Goal: Transaction & Acquisition: Download file/media

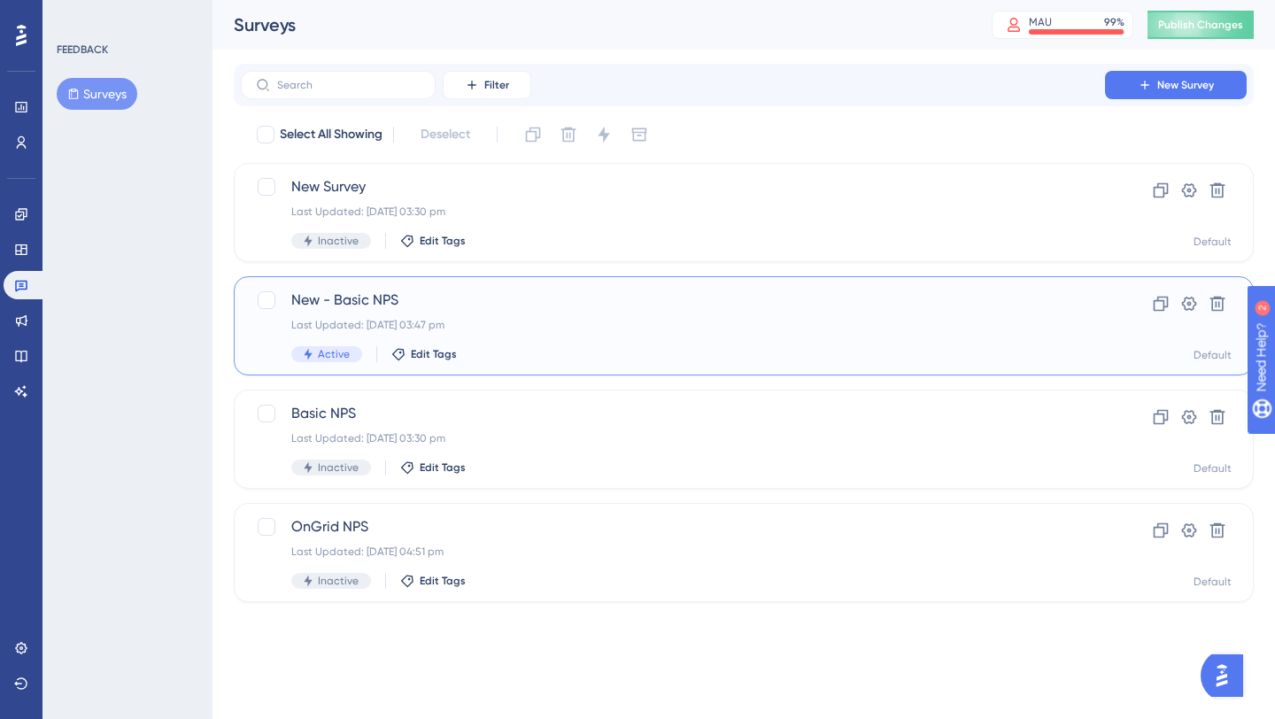
click at [512, 318] on div "Last Updated: [DATE] 03:47 pm" at bounding box center [672, 325] width 763 height 14
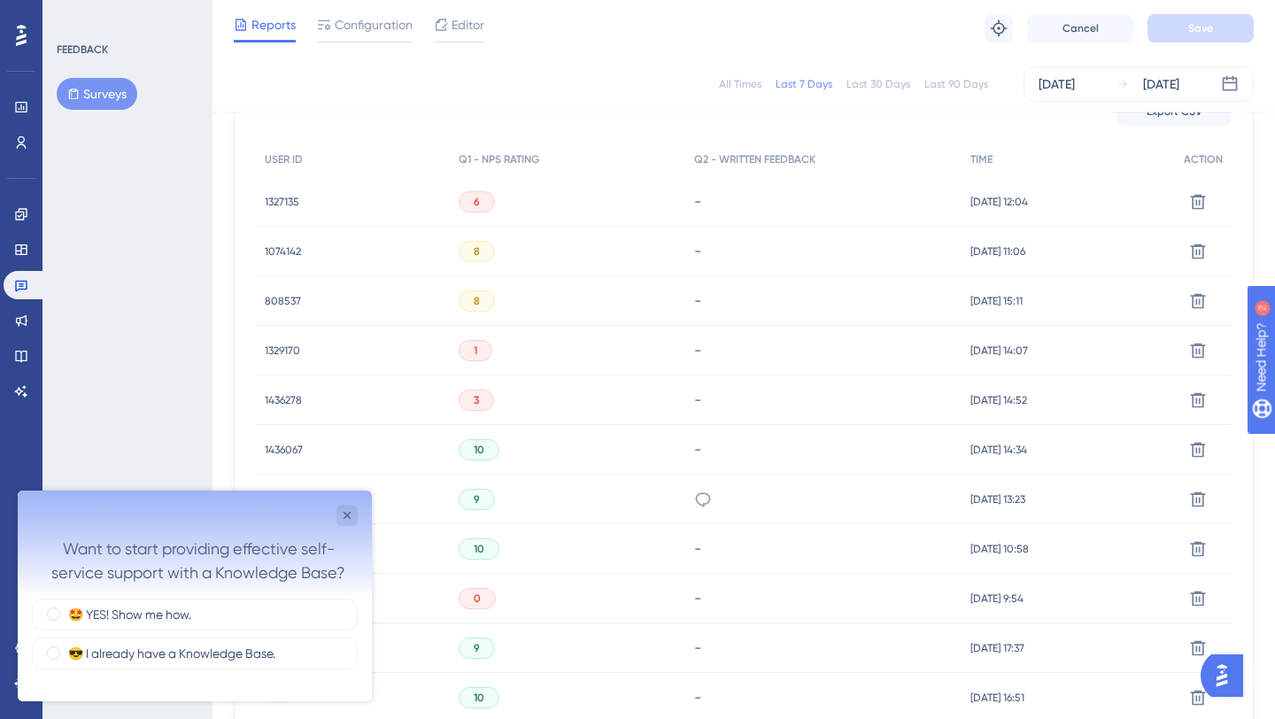
scroll to position [523, 0]
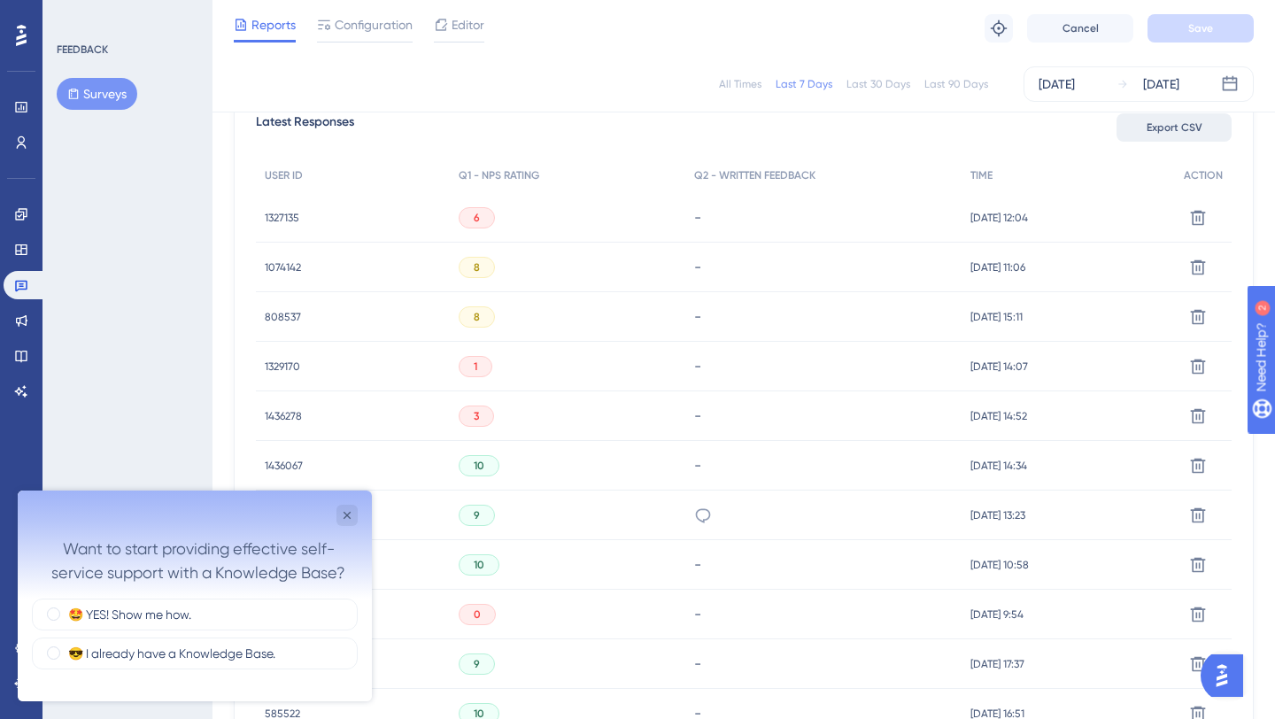
click at [1153, 127] on span "Export CSV" at bounding box center [1174, 127] width 56 height 14
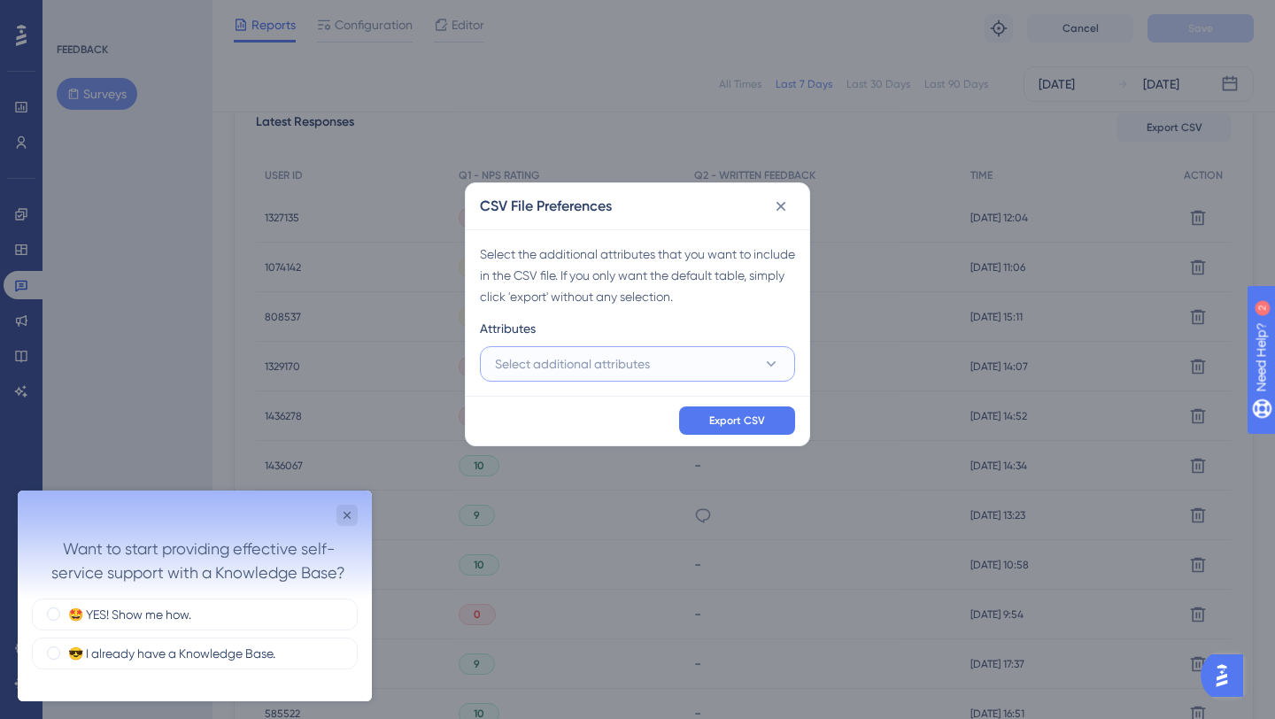
click at [670, 358] on button "Select additional attributes" at bounding box center [637, 363] width 315 height 35
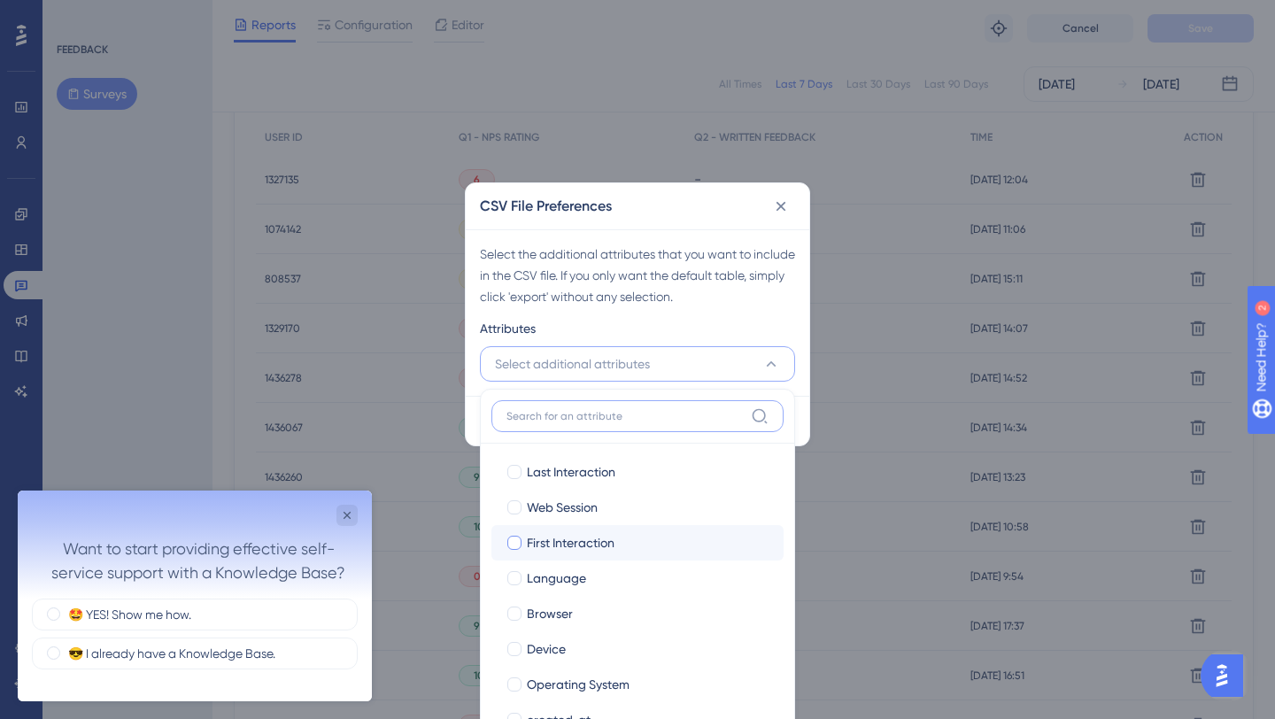
scroll to position [121, 0]
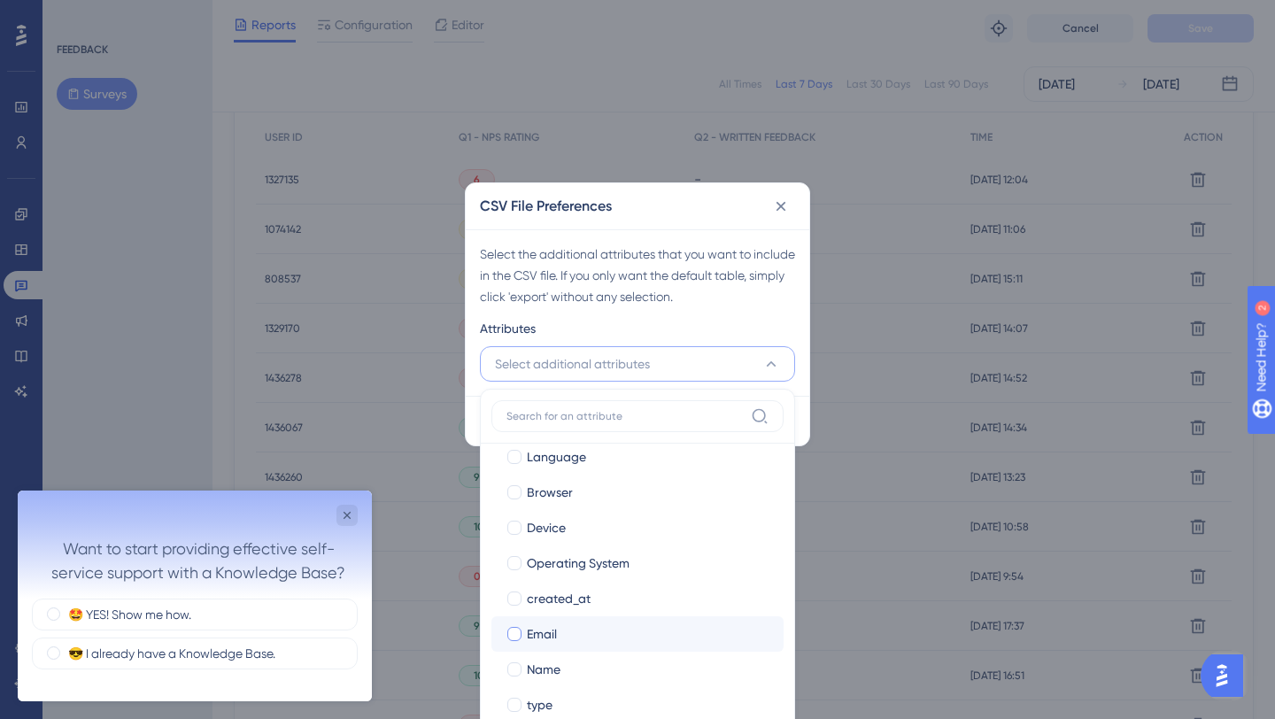
click at [528, 635] on span "Email" at bounding box center [542, 633] width 30 height 21
checkbox input "true"
click at [529, 670] on span "Name" at bounding box center [544, 669] width 34 height 21
checkbox input "true"
click at [746, 328] on div "Attributes" at bounding box center [637, 332] width 315 height 28
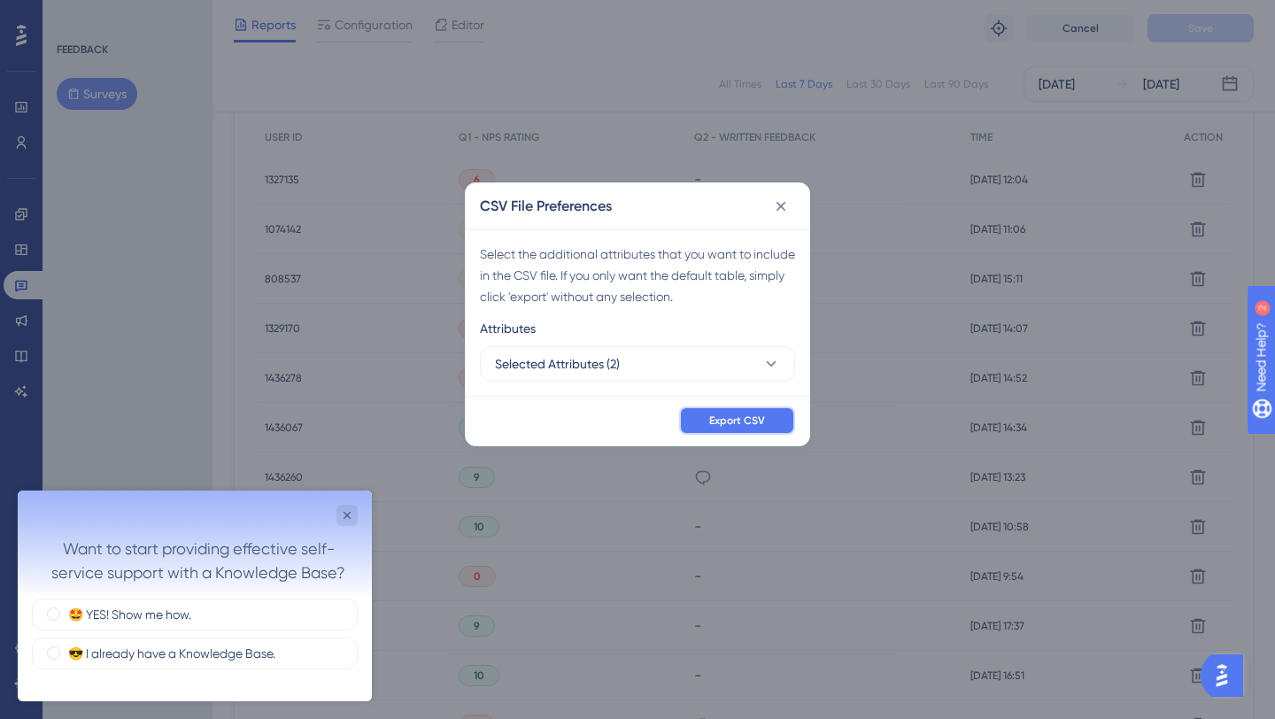
click at [736, 415] on span "Export CSV" at bounding box center [737, 420] width 56 height 14
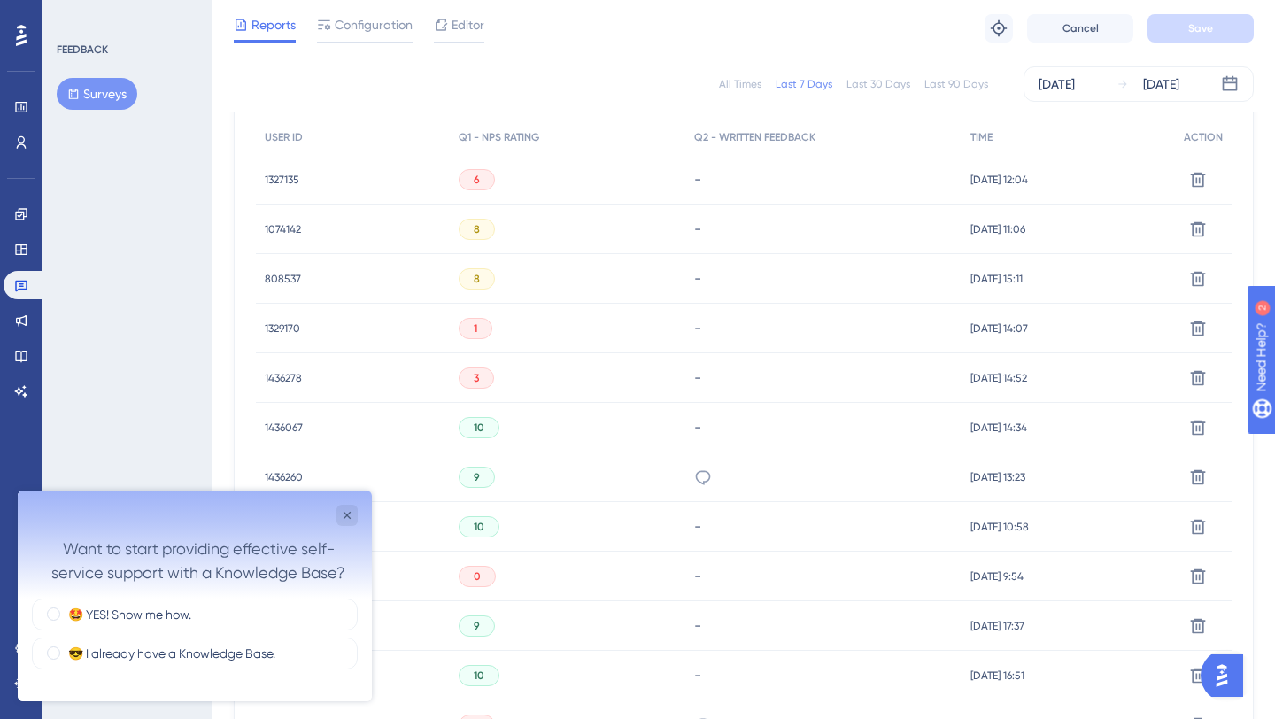
click at [757, 77] on div "All Times" at bounding box center [740, 84] width 42 height 14
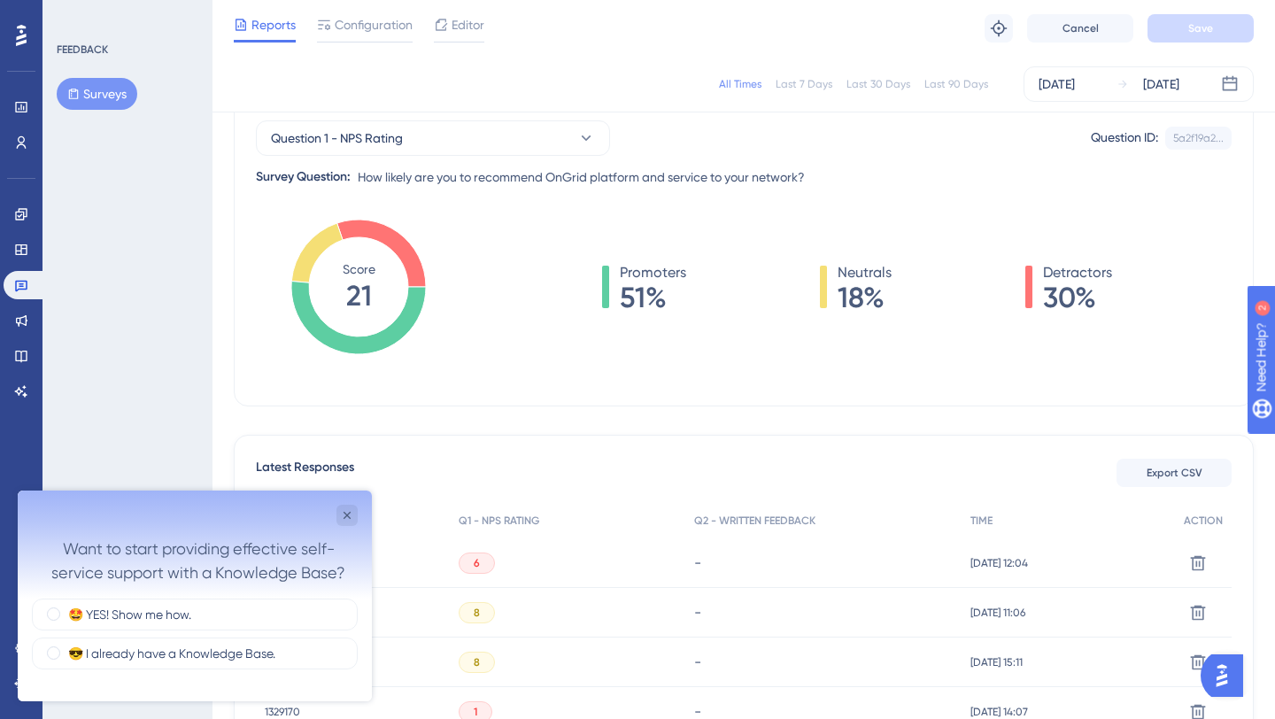
scroll to position [176, 0]
click at [1155, 472] on span "Export CSV" at bounding box center [1174, 474] width 56 height 14
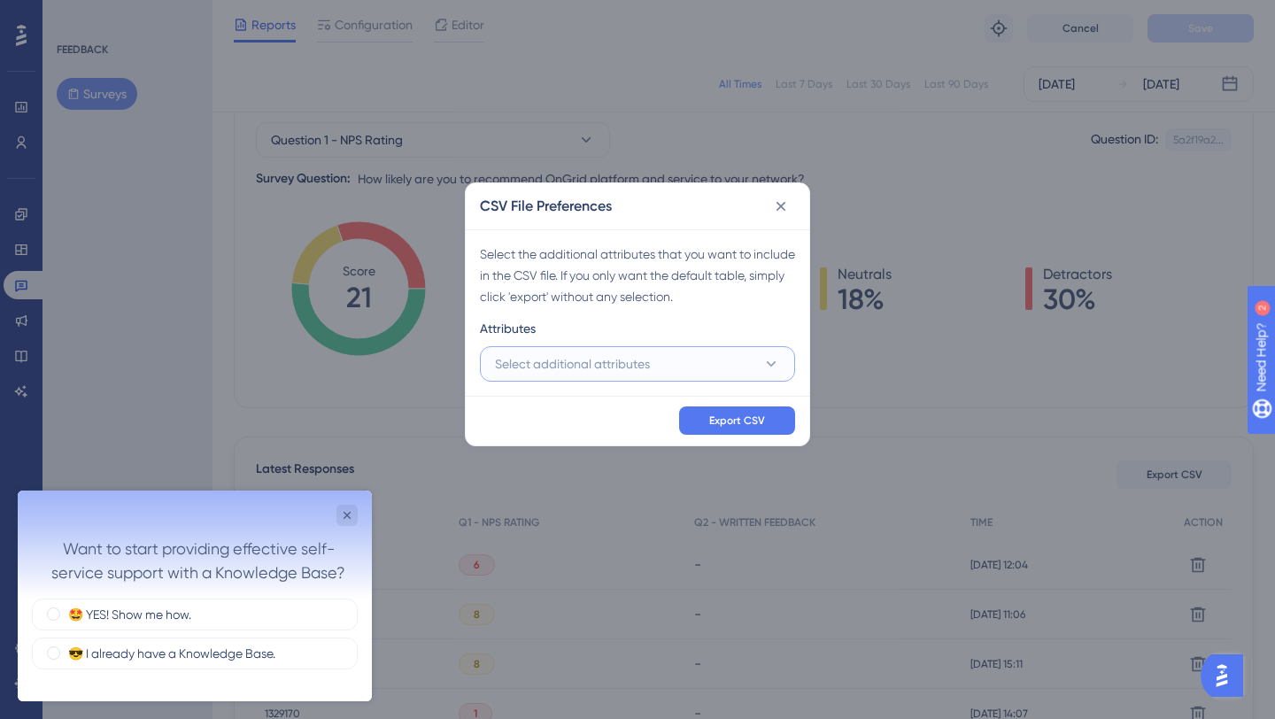
click at [617, 366] on span "Select additional attributes" at bounding box center [572, 363] width 155 height 21
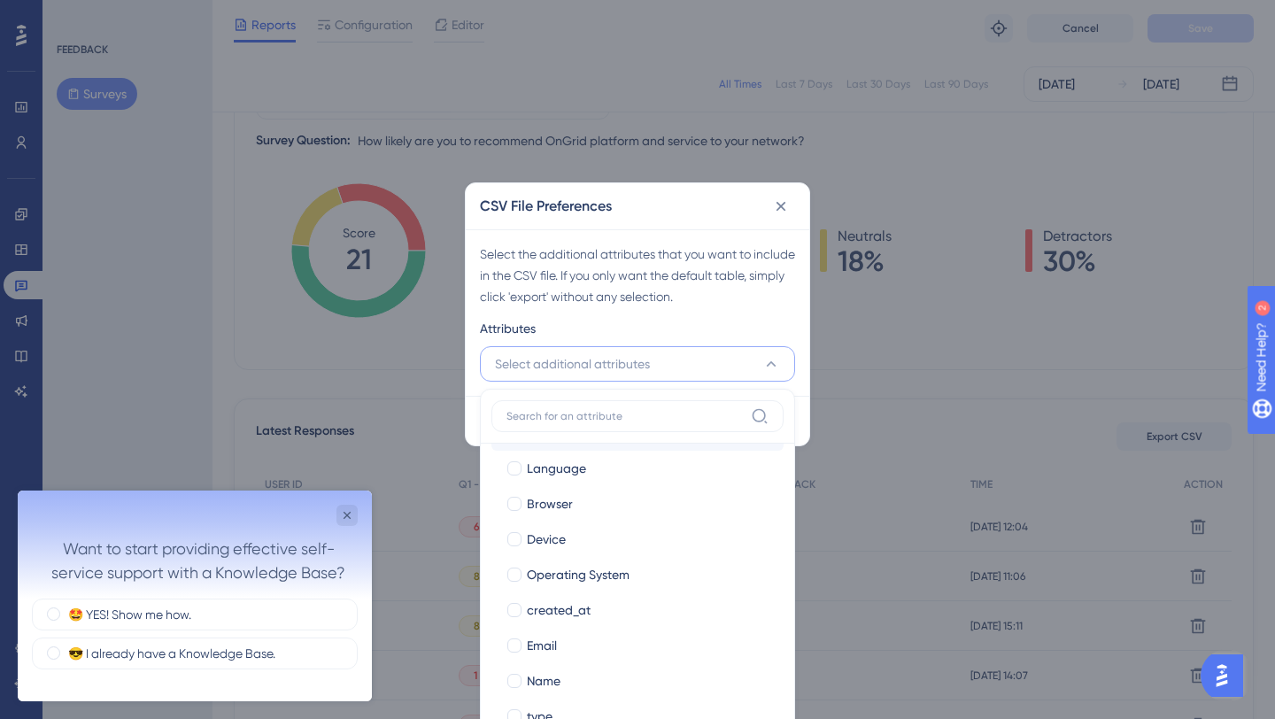
scroll to position [121, 0]
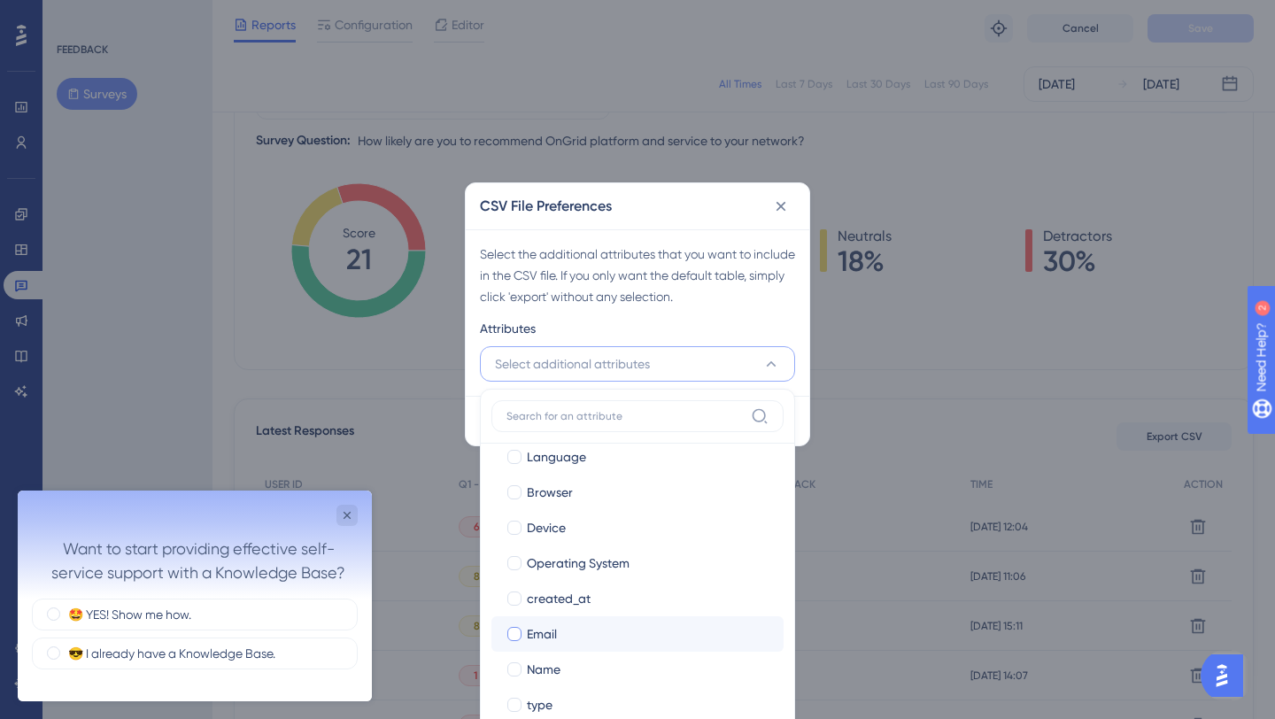
click at [559, 621] on label "Email Email" at bounding box center [637, 633] width 292 height 35
click at [556, 669] on span "Name" at bounding box center [544, 669] width 34 height 21
checkbox input "true"
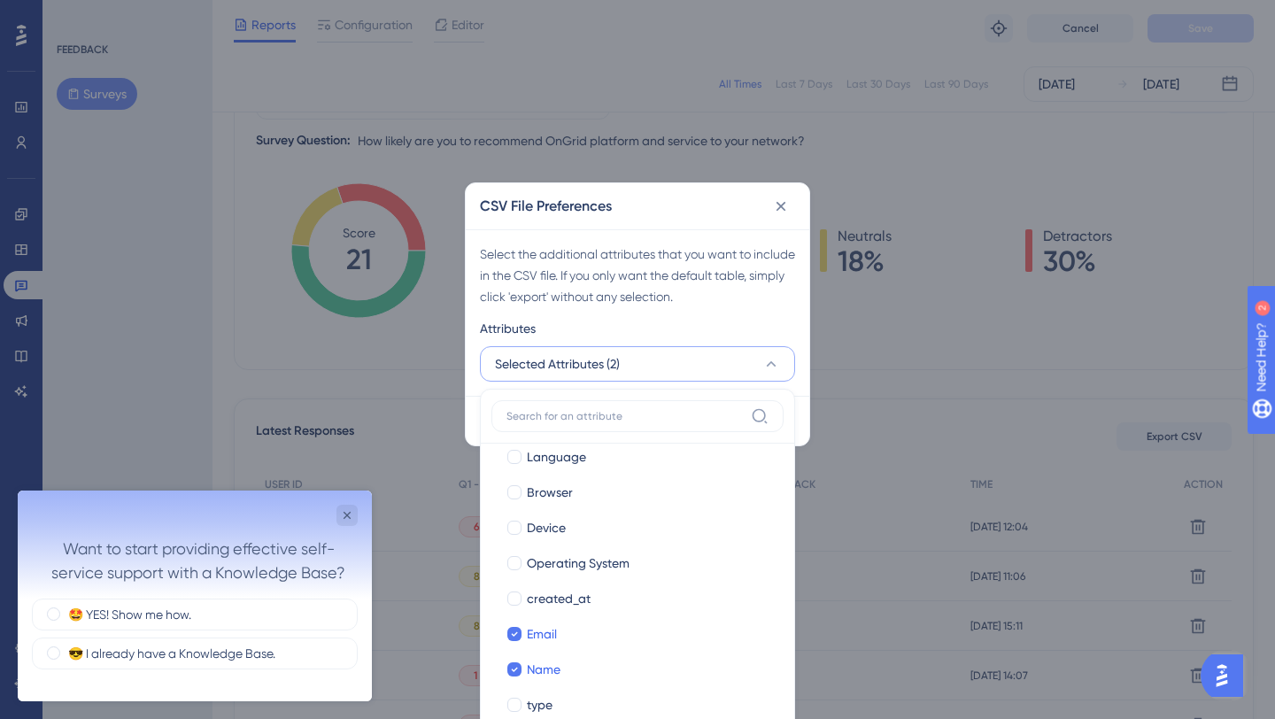
click at [750, 306] on div "Select the additional attributes that you want to include in the CSV file. If y…" at bounding box center [637, 275] width 315 height 64
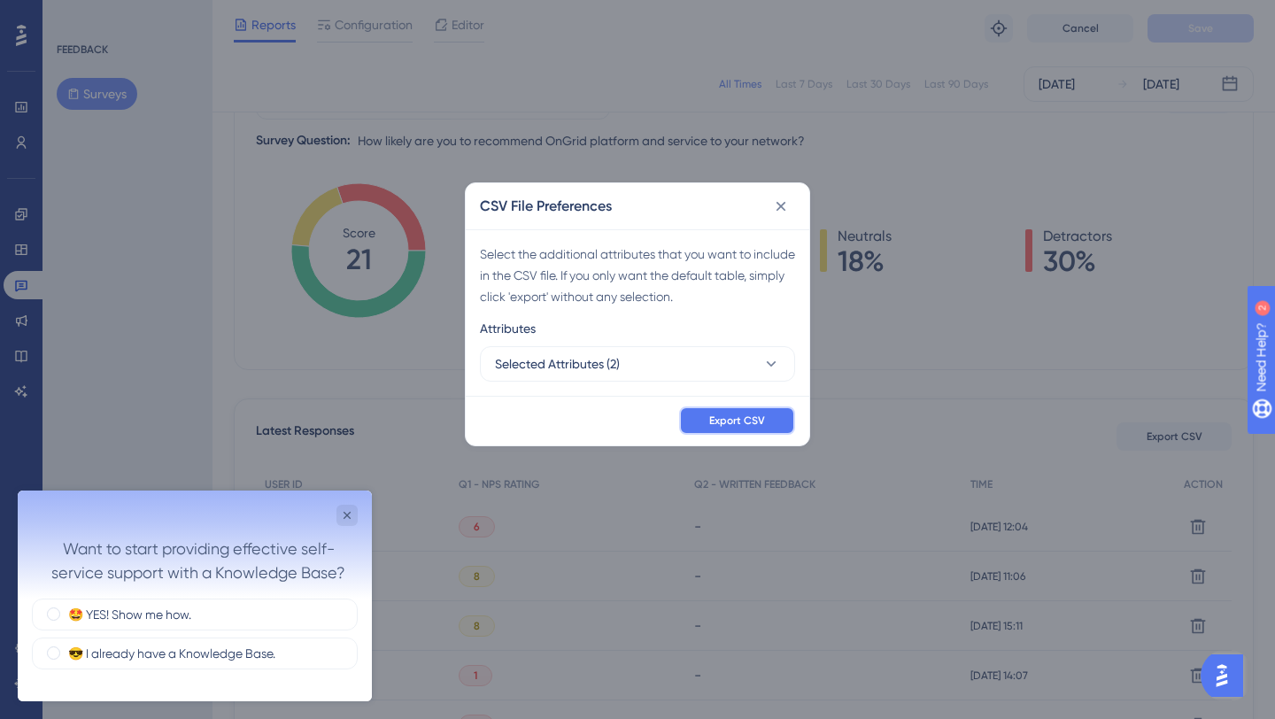
click at [742, 417] on span "Export CSV" at bounding box center [737, 420] width 56 height 14
